Goal: Check status: Check status

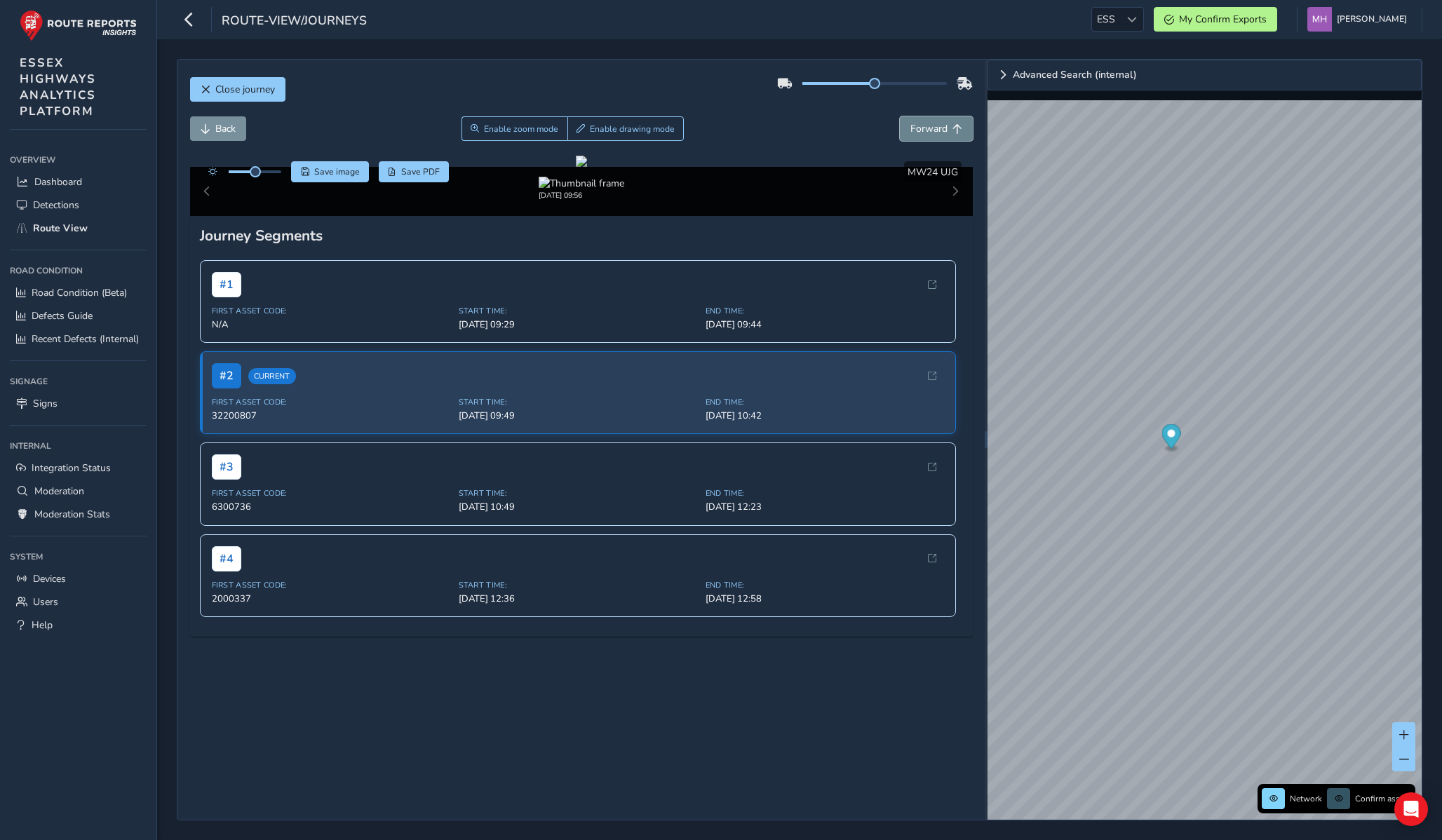
click at [923, 122] on span "Forward" at bounding box center [929, 128] width 37 height 13
click at [941, 132] on span "Forward" at bounding box center [929, 128] width 37 height 13
click at [616, 20] on div "route-view/journeys ESS ESS My Confirm Exports Mikko Haavisto Colour Scheme: Da…" at bounding box center [800, 19] width 1285 height 39
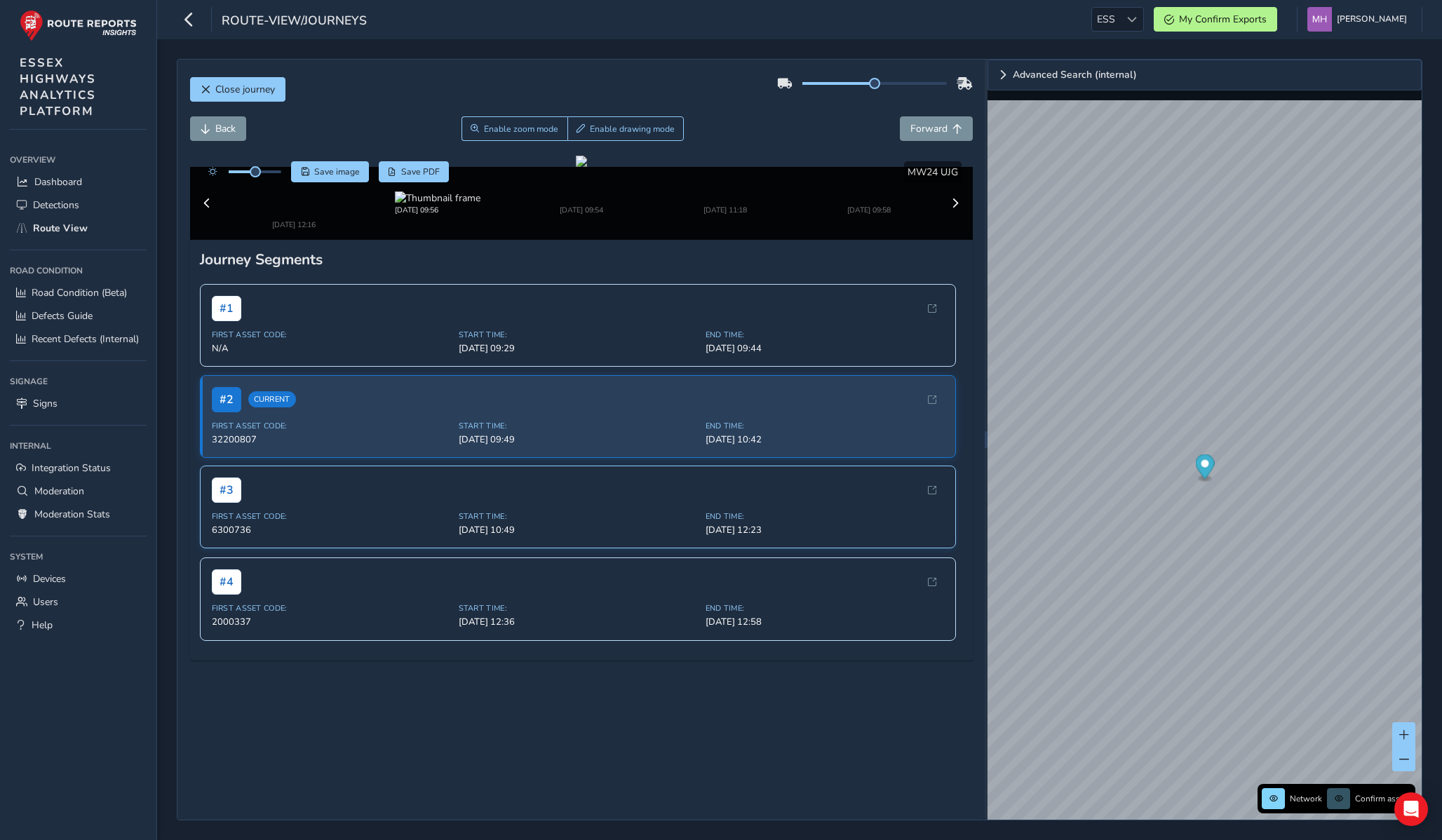
scroll to position [0, 0]
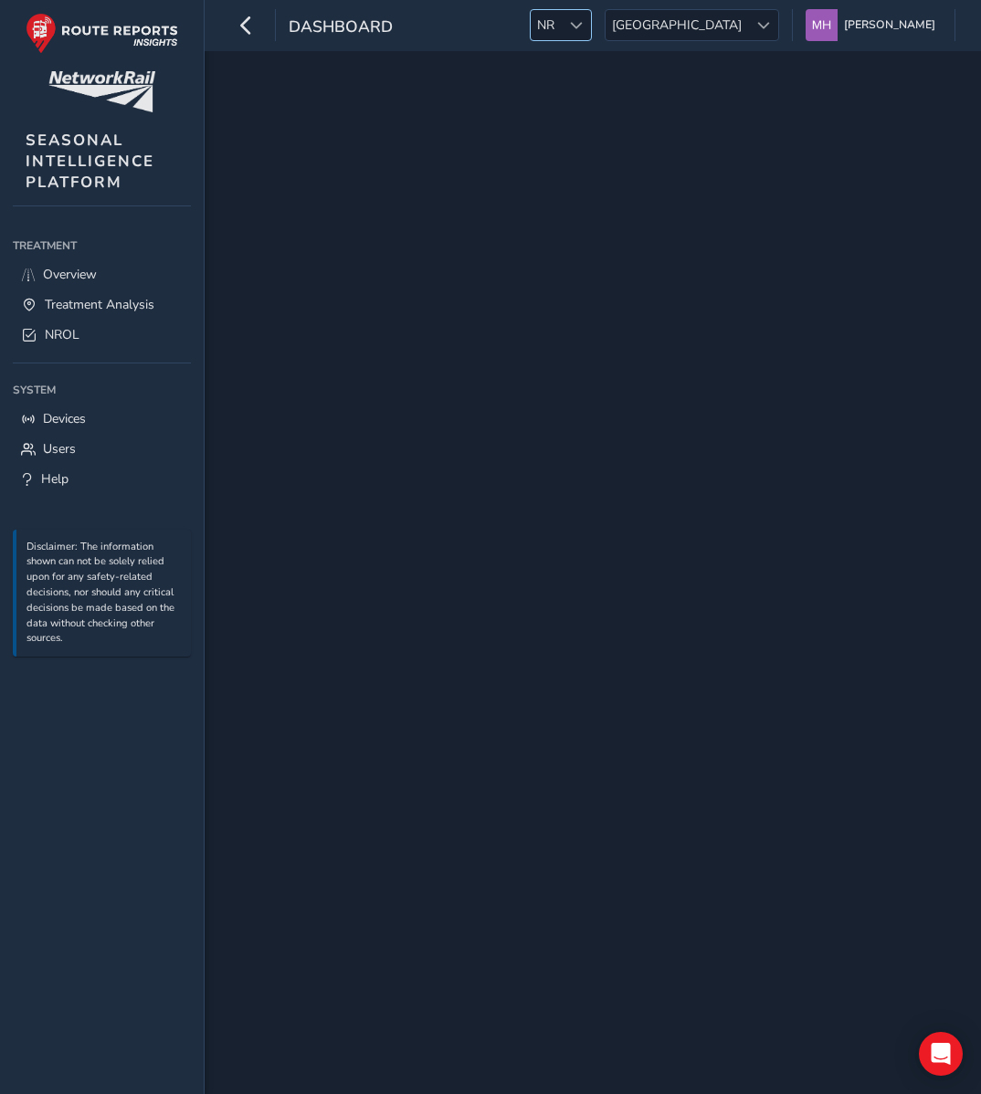
click at [591, 21] on div at bounding box center [576, 25] width 30 height 30
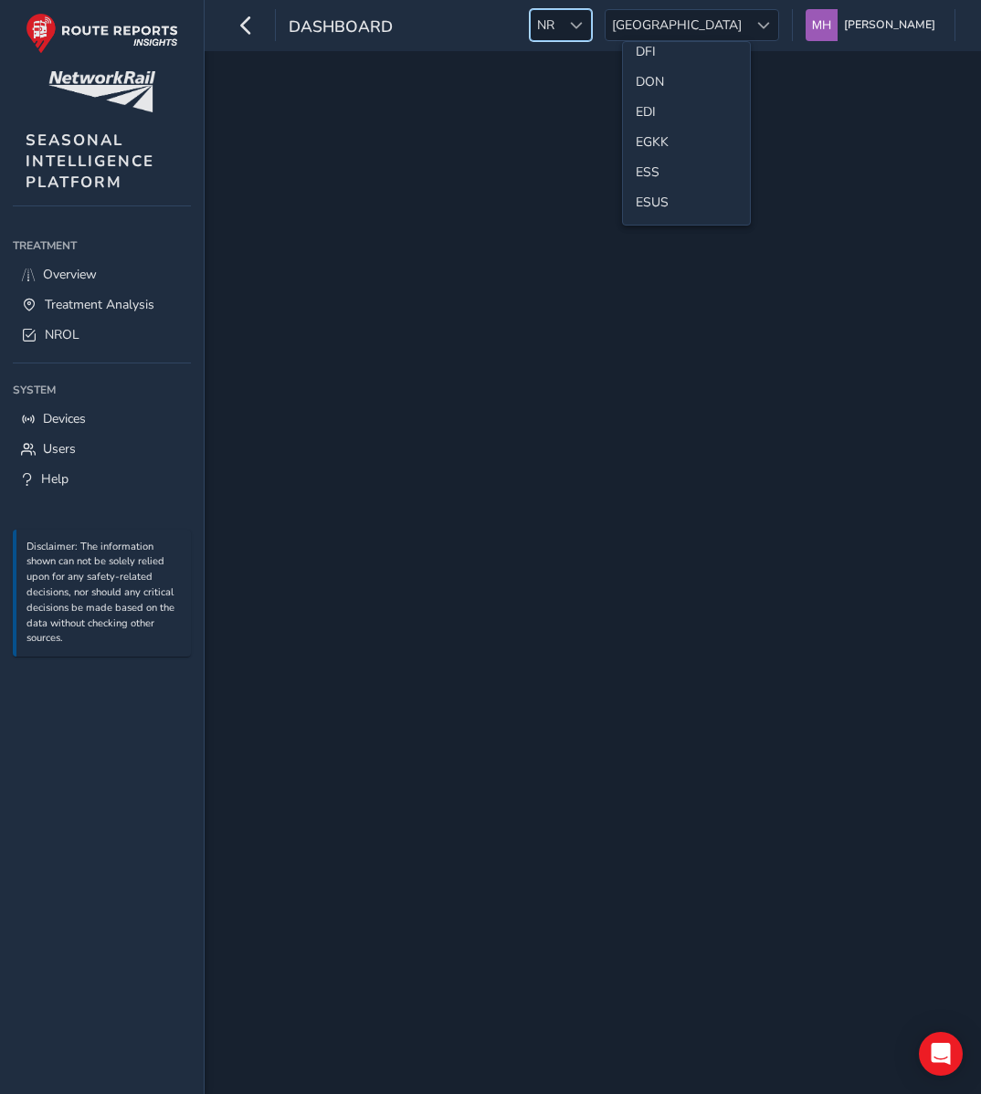
scroll to position [198, 0]
click at [643, 169] on li "ESS" at bounding box center [686, 167] width 127 height 30
